Goal: Task Accomplishment & Management: Use online tool/utility

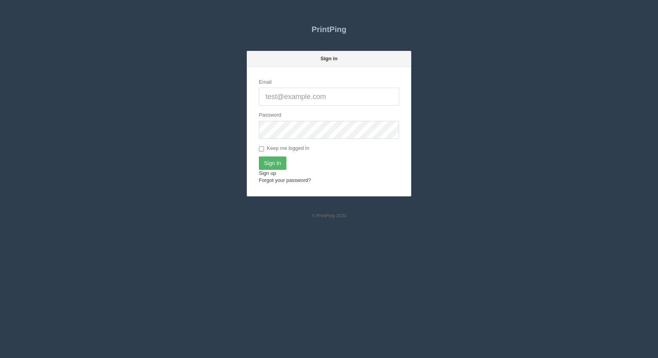
type input "[EMAIL_ADDRESS][DOMAIN_NAME]"
click at [267, 163] on input "Sign In" at bounding box center [272, 163] width 27 height 13
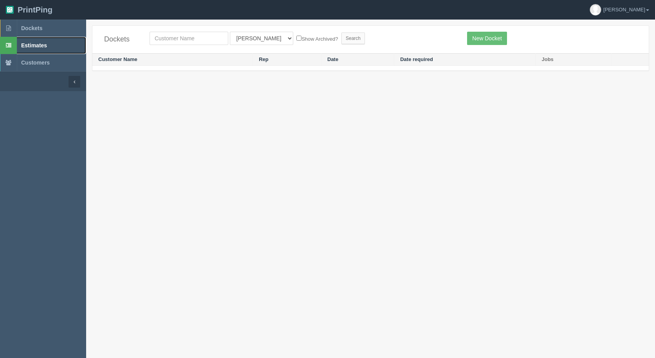
click at [36, 45] on span "Estimates" at bounding box center [34, 45] width 26 height 6
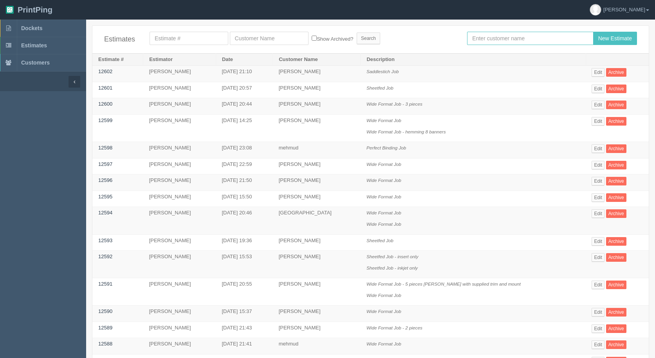
click at [531, 38] on input "text" at bounding box center [530, 38] width 126 height 13
click at [473, 36] on input "text" at bounding box center [530, 38] width 126 height 13
type input "[PERSON_NAME]"
click at [593, 32] on input "New Estimate" at bounding box center [615, 38] width 44 height 13
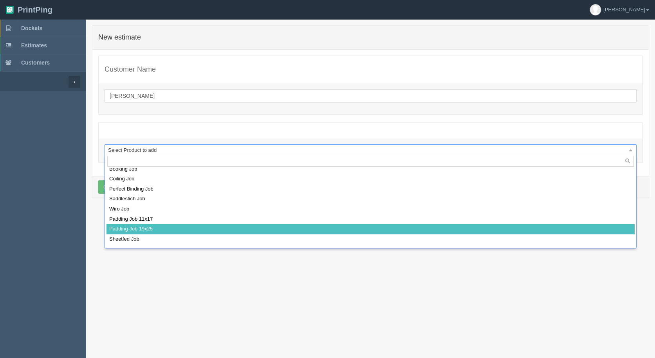
scroll to position [22, 0]
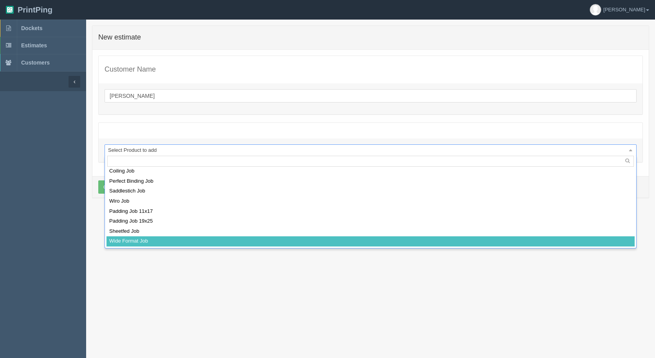
select select
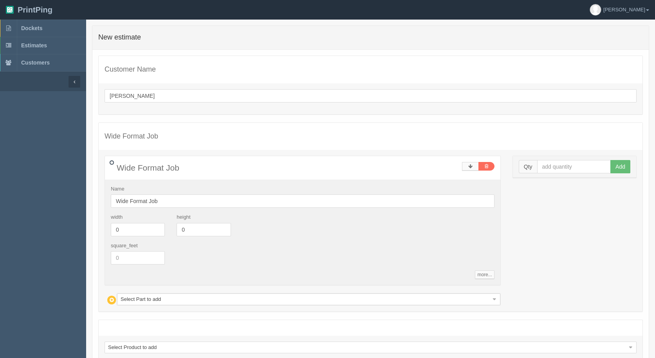
drag, startPoint x: 537, startPoint y: 68, endPoint x: 555, endPoint y: 92, distance: 30.5
click at [537, 68] on h4 "Customer Name" at bounding box center [371, 70] width 532 height 8
click at [569, 170] on input "text" at bounding box center [574, 166] width 74 height 13
type input "1"
click at [611, 160] on button "Add" at bounding box center [621, 166] width 20 height 13
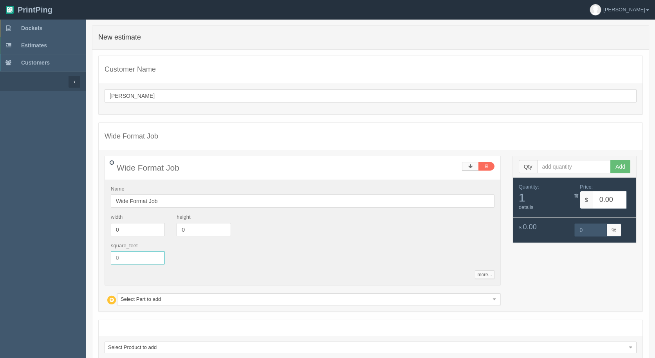
click at [137, 260] on input "text" at bounding box center [138, 257] width 54 height 13
type input "11.2"
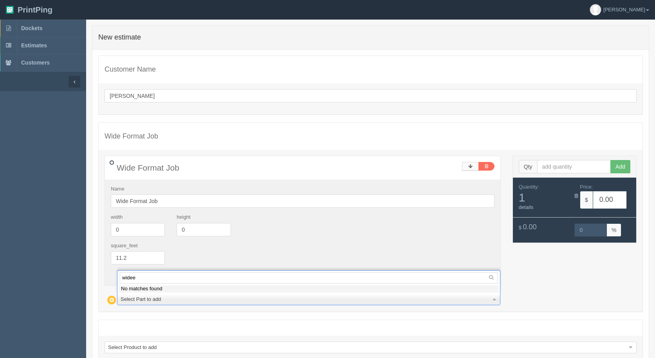
type input "wide"
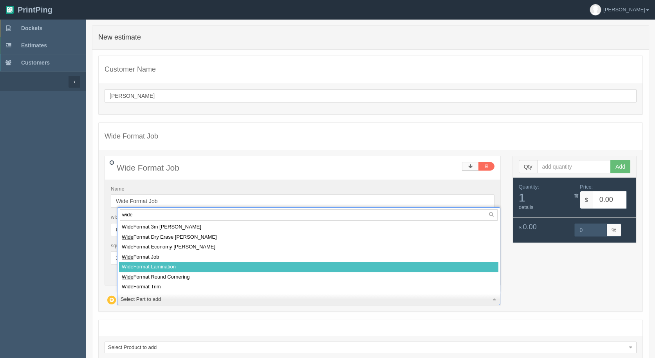
select select
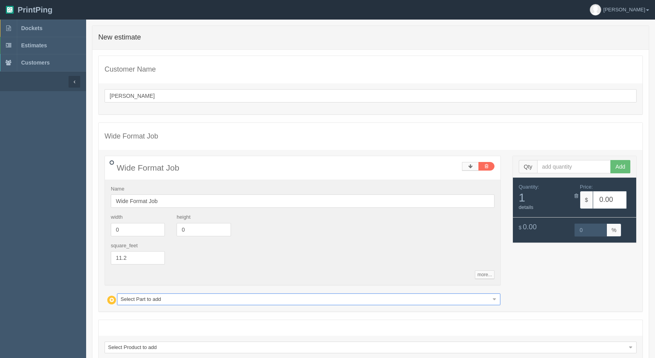
type input "25.68"
type input "15.00"
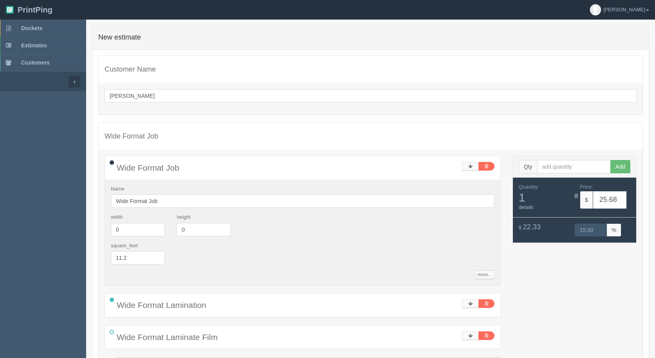
scroll to position [127, 0]
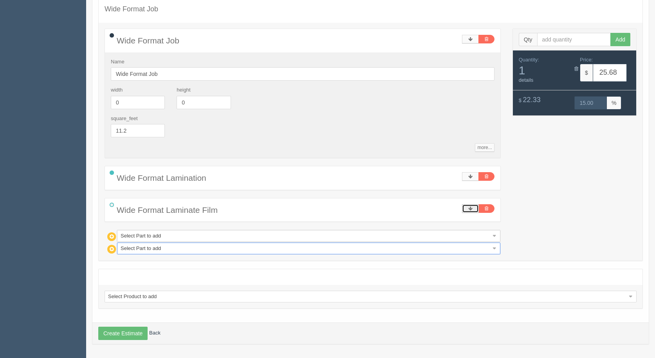
click at [475, 210] on link at bounding box center [470, 208] width 17 height 9
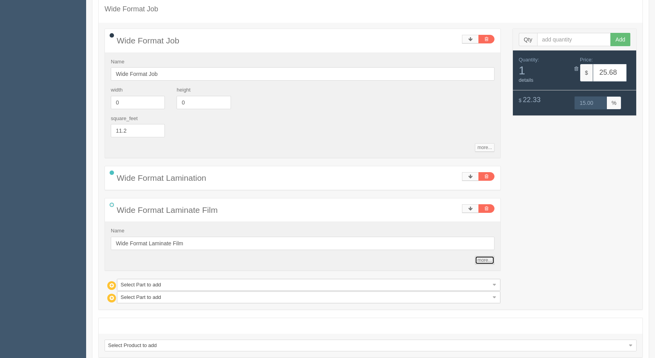
click at [486, 257] on link "more..." at bounding box center [484, 260] width 19 height 9
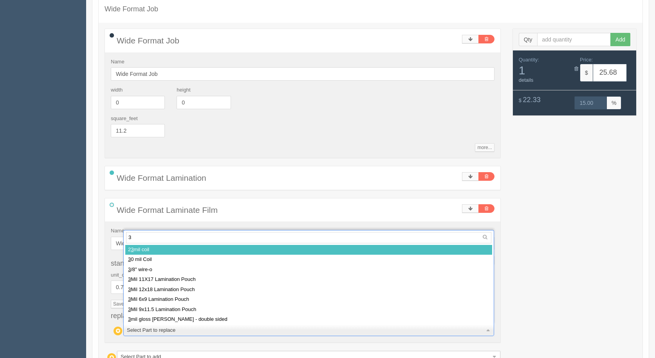
type input "3m"
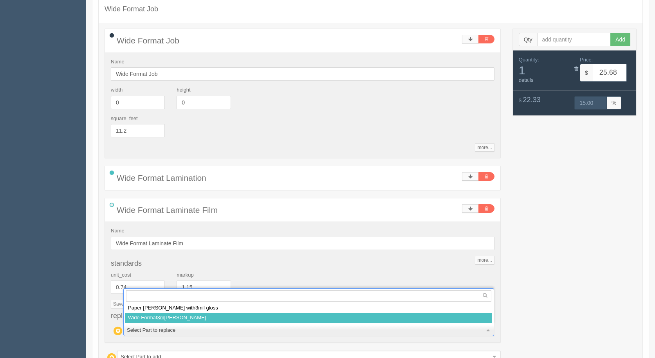
select select
type input "30.83"
type input "14.99"
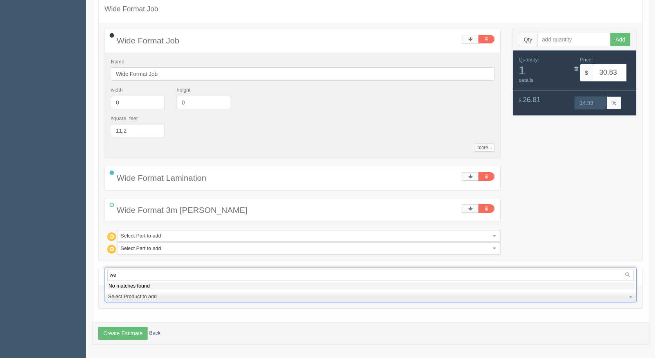
type input "w"
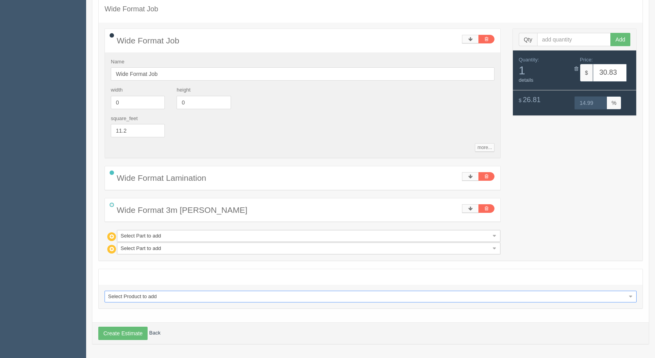
drag, startPoint x: 135, startPoint y: 247, endPoint x: 132, endPoint y: 251, distance: 4.8
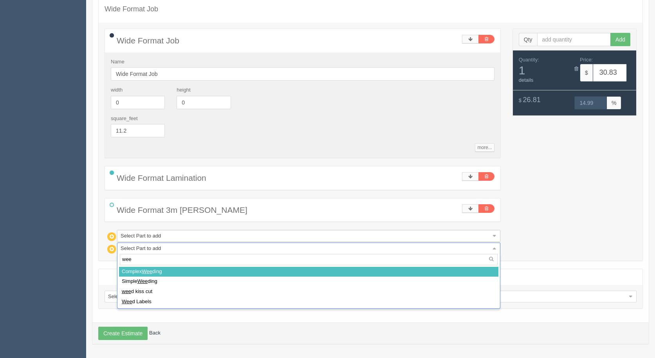
type input "weed"
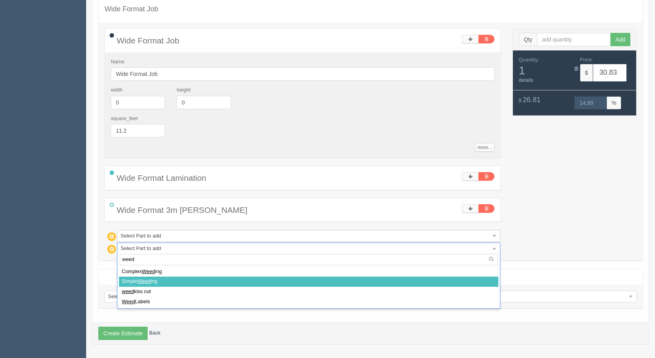
select select
type input "33.62"
type input "15.02"
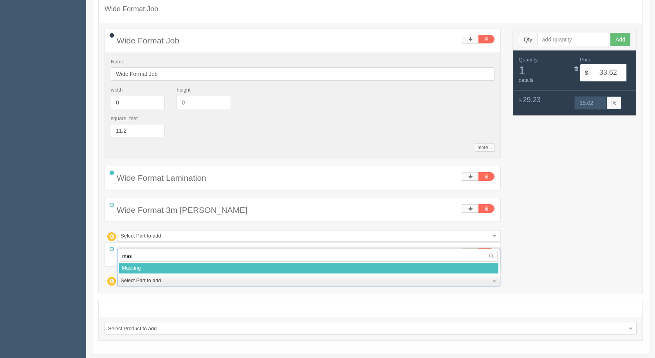
type input "mask"
select select
type input "51.14"
type input "15.00"
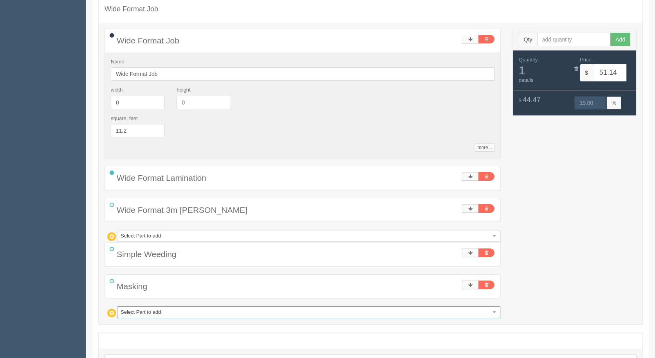
type input "w"
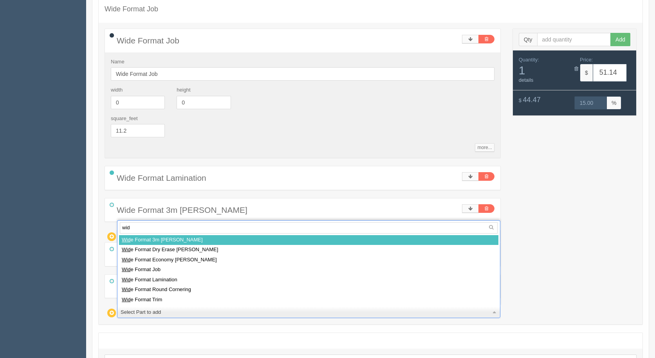
type input "wide"
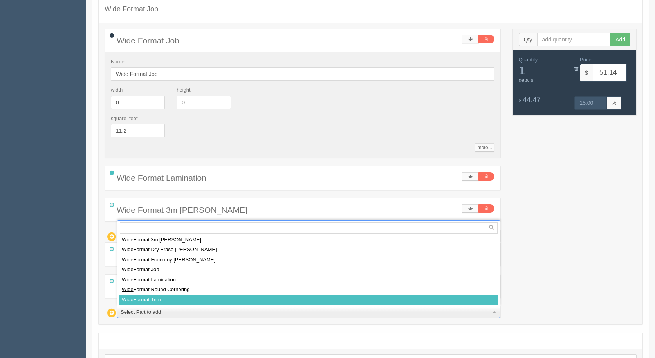
select select
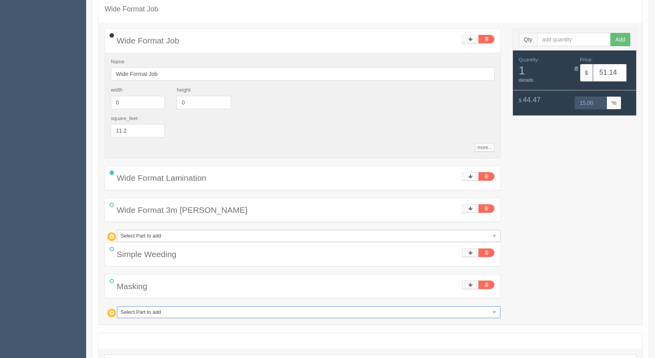
type input "56.72"
type input "15.00"
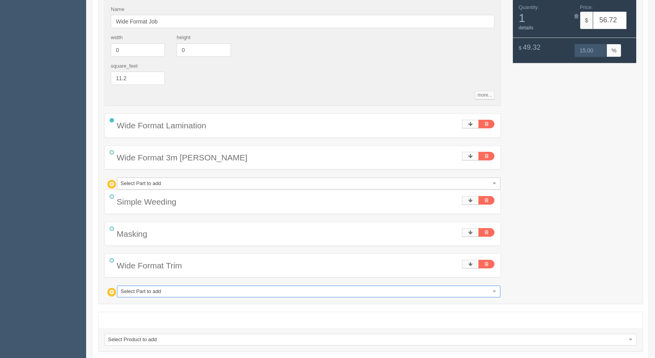
scroll to position [223, 0]
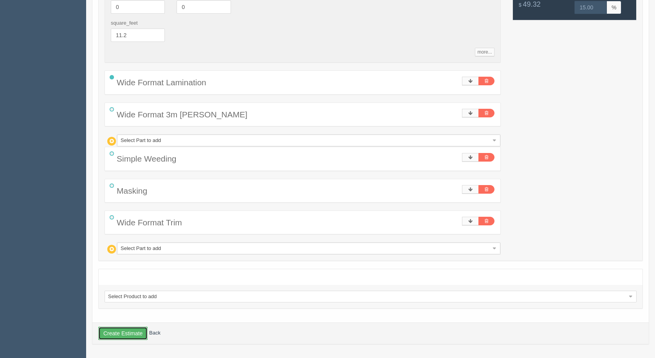
click at [125, 331] on button "Create Estimate" at bounding box center [122, 333] width 49 height 13
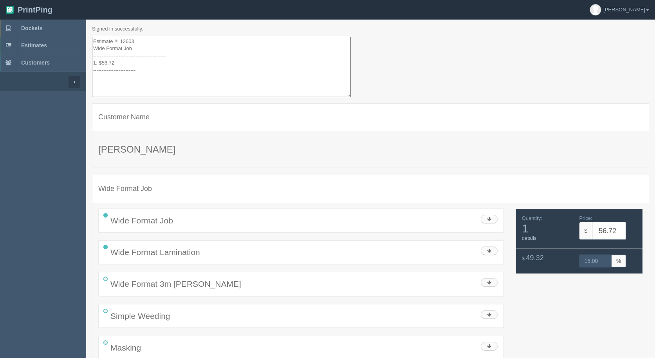
drag, startPoint x: 141, startPoint y: 74, endPoint x: 53, endPoint y: -34, distance: 139.3
click at [53, 0] on html "PrintPing [PERSON_NAME] Administration Edit account ( [EMAIL_ADDRESS][DOMAIN_NA…" at bounding box center [327, 213] width 655 height 427
